Goal: Check status

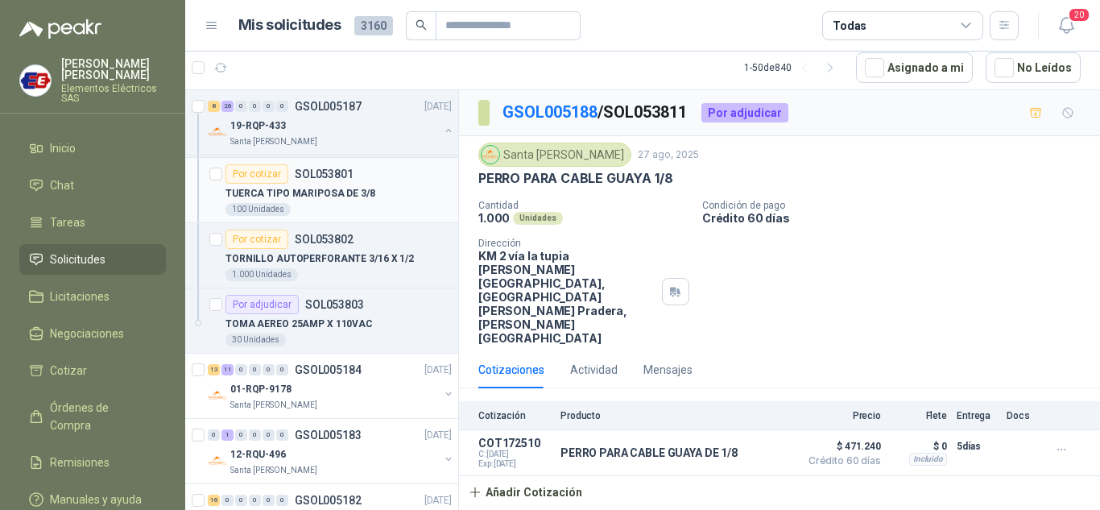
scroll to position [2336, 0]
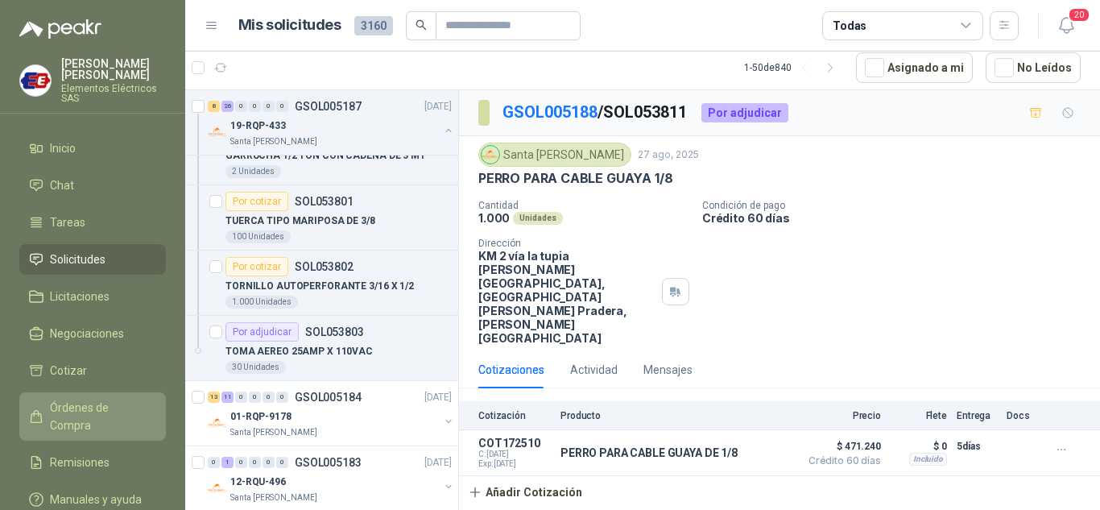
click at [68, 402] on span "Órdenes de Compra" at bounding box center [100, 416] width 101 height 35
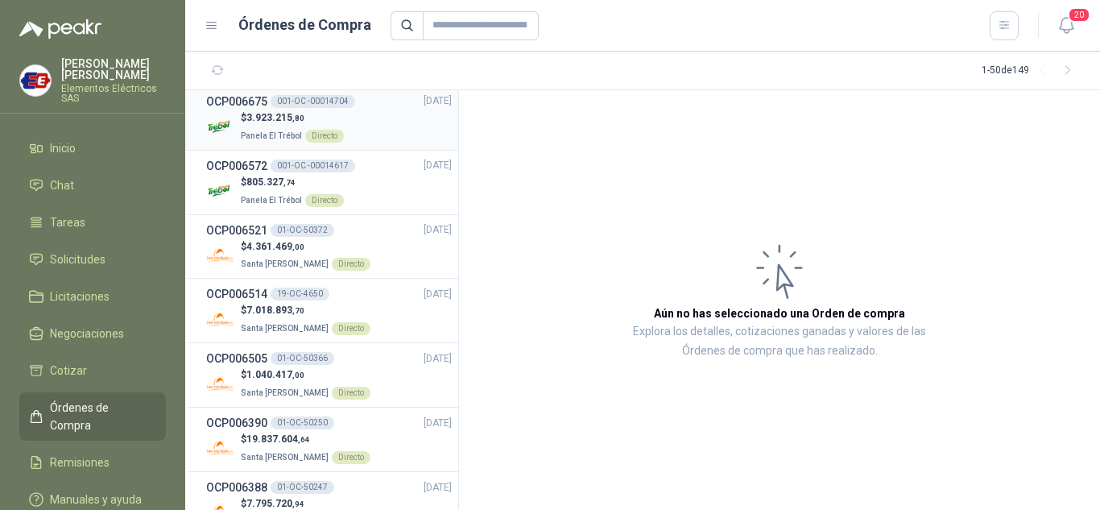
scroll to position [483, 0]
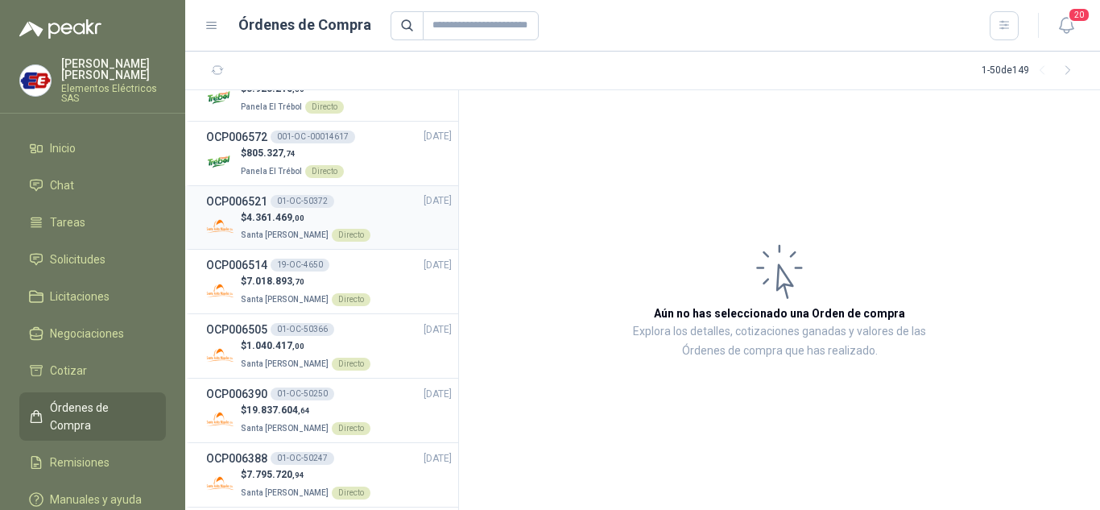
click at [267, 217] on span "4.361.469 ,00" at bounding box center [275, 217] width 58 height 11
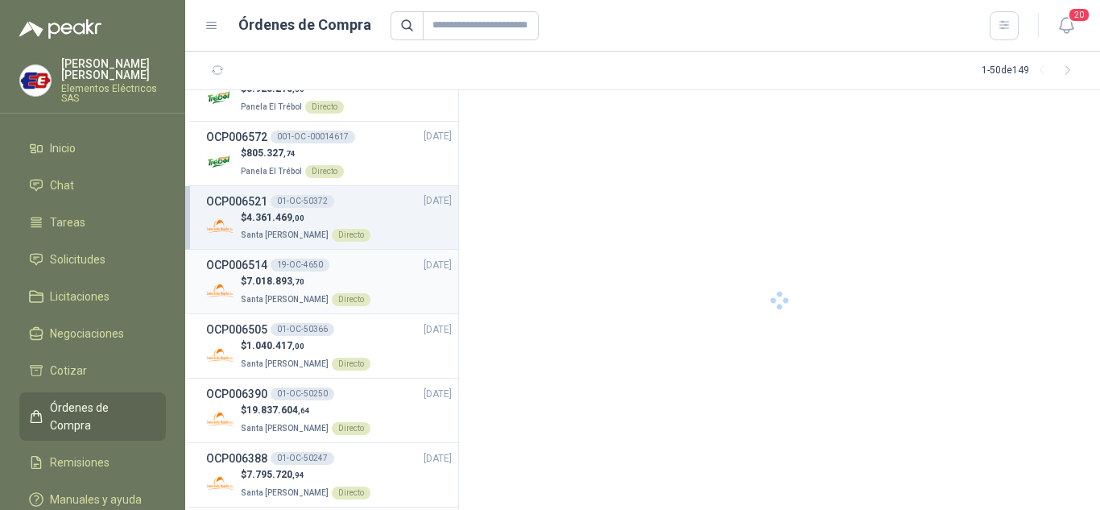
click at [255, 285] on span "7.018.893 ,70" at bounding box center [275, 280] width 58 height 11
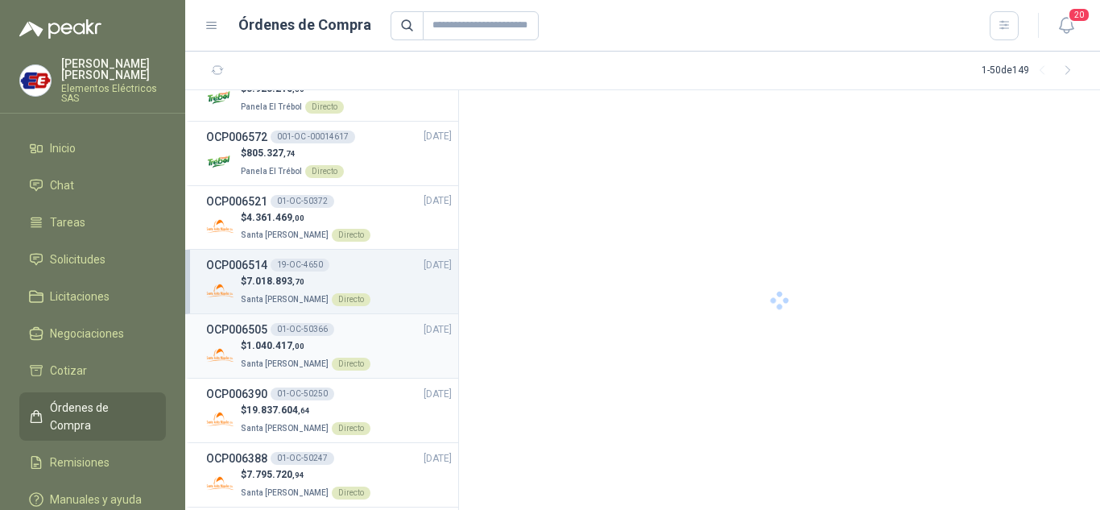
click at [248, 332] on h3 "OCP006505" at bounding box center [236, 330] width 61 height 18
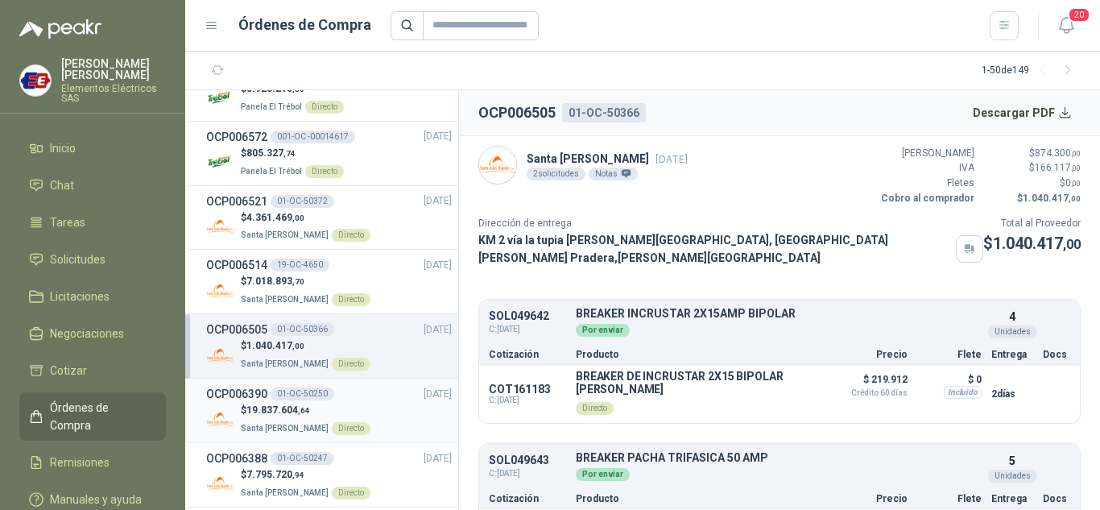
click at [238, 401] on h3 "OCP006390" at bounding box center [236, 394] width 61 height 18
